Goal: Information Seeking & Learning: Learn about a topic

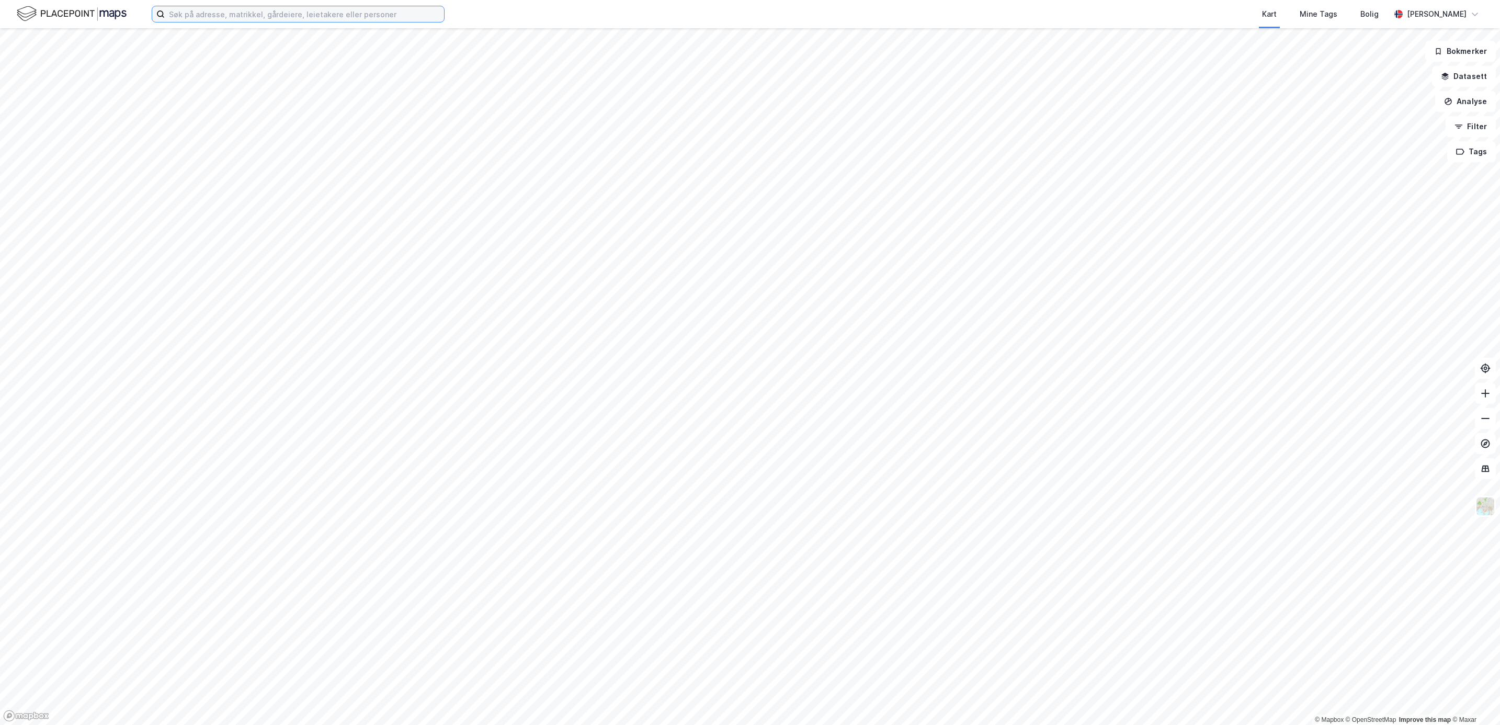
click at [217, 13] on input at bounding box center [304, 14] width 279 height 16
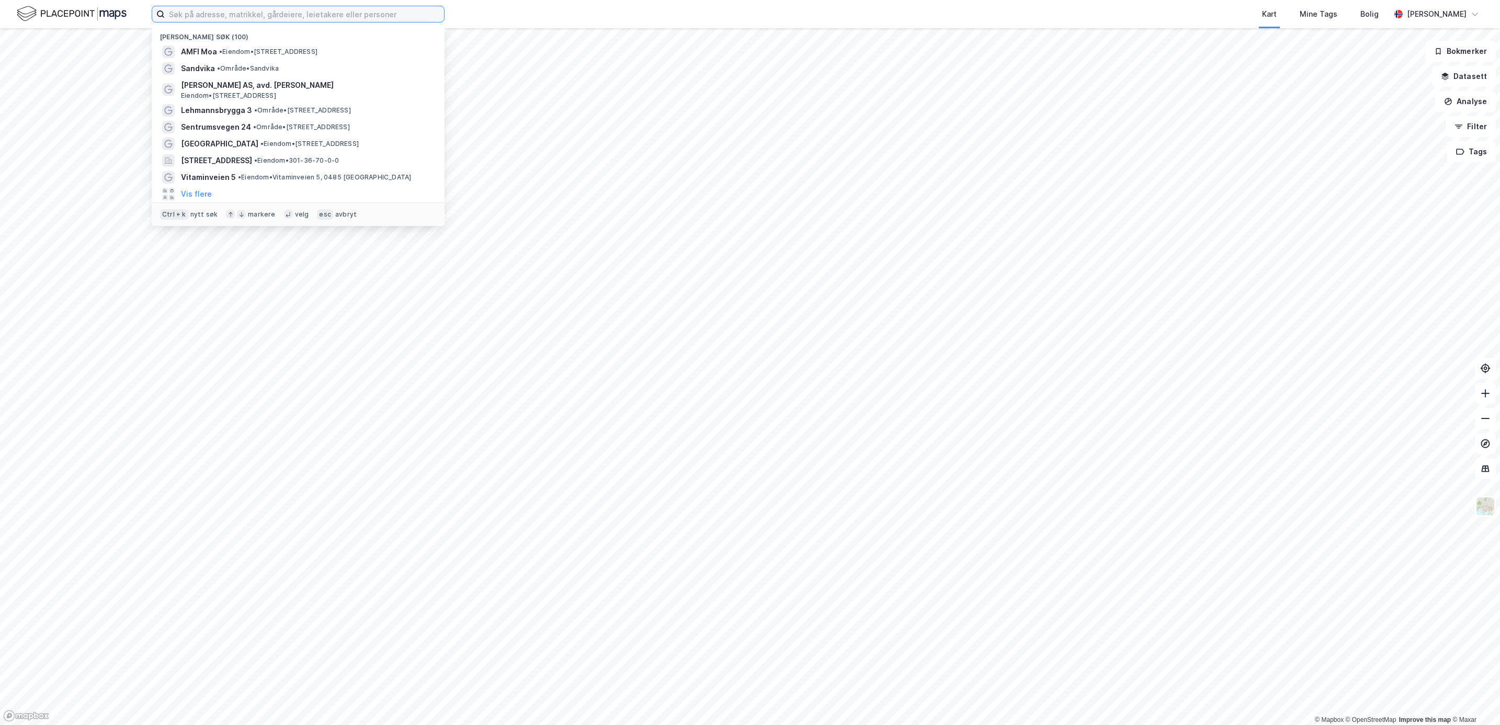
paste input "Utbygging med gbnr. 25/72"
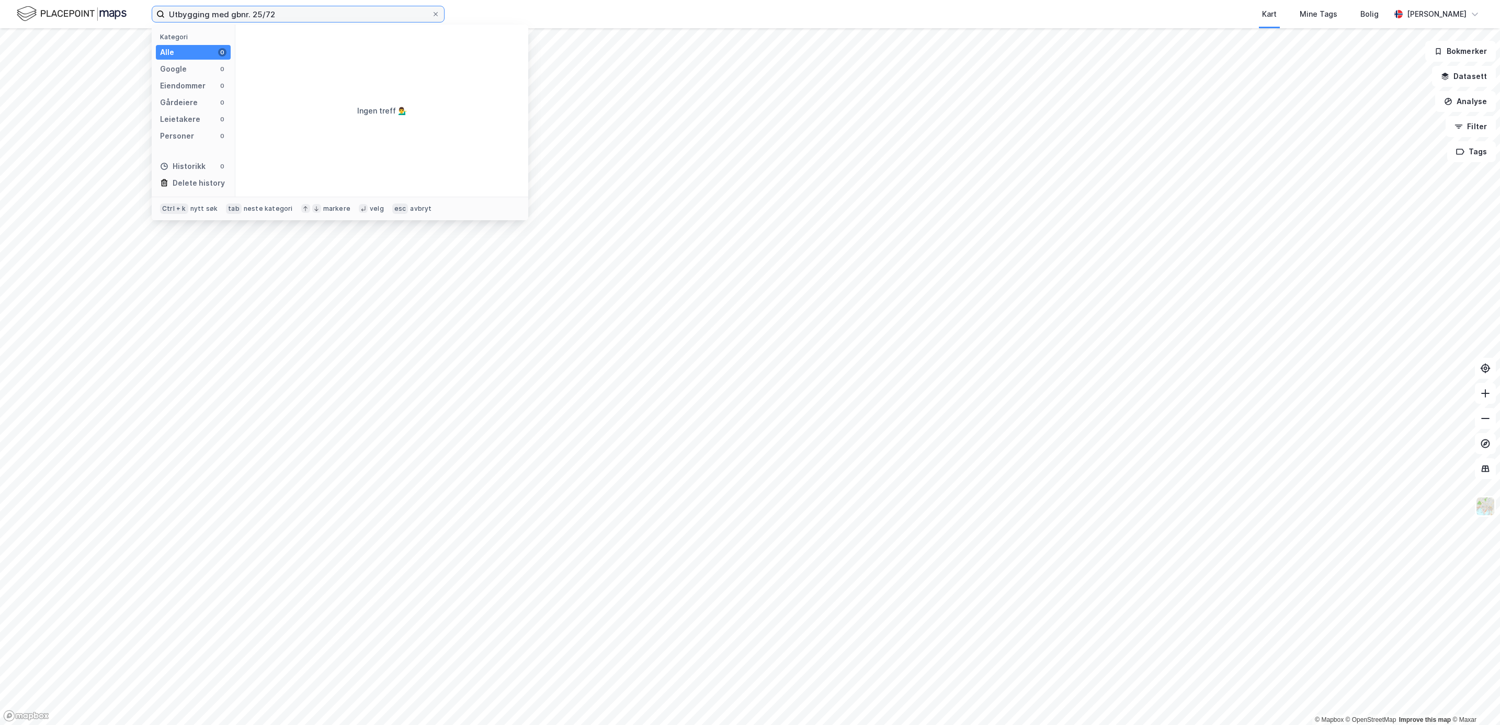
drag, startPoint x: 251, startPoint y: 13, endPoint x: -126, endPoint y: 14, distance: 376.5
click at [0, 14] on html "Utbygging med gbnr. 25/72 Kategori Alle 0 Google 0 Eiendommer 0 Gårdeiere 0 Lei…" at bounding box center [750, 362] width 1500 height 725
drag, startPoint x: 198, startPoint y: 12, endPoint x: 113, endPoint y: 12, distance: 84.2
click at [113, 12] on div "25/72 Kategori Alle 94 Google 0 Eiendommer 94 Gårdeiere 0 Leietakere 0 Personer…" at bounding box center [750, 14] width 1500 height 28
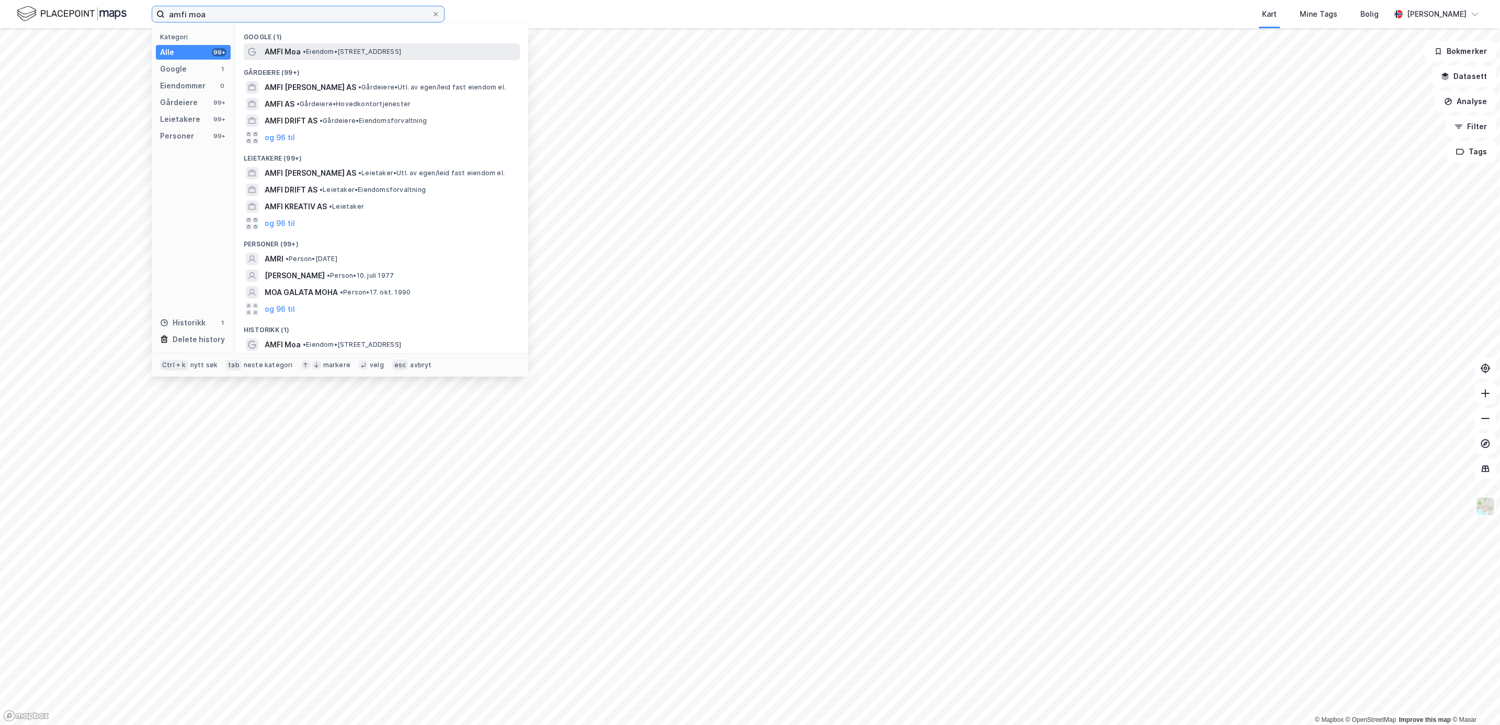
type input "amfi moa"
click at [273, 51] on span "AMFI Moa" at bounding box center [283, 51] width 36 height 13
